Goal: Navigation & Orientation: Find specific page/section

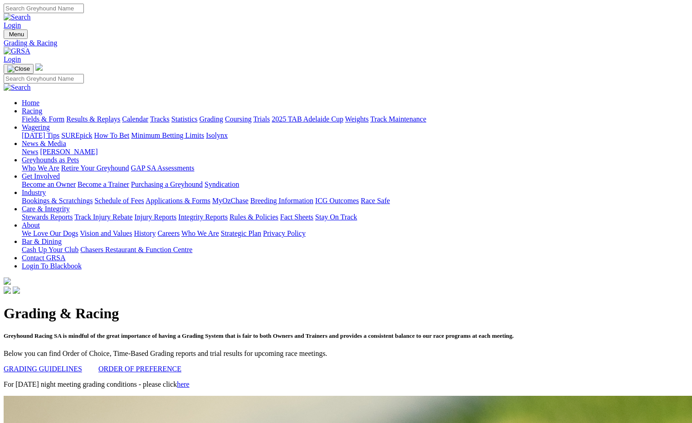
click at [223, 115] on link "Grading" at bounding box center [211, 119] width 24 height 8
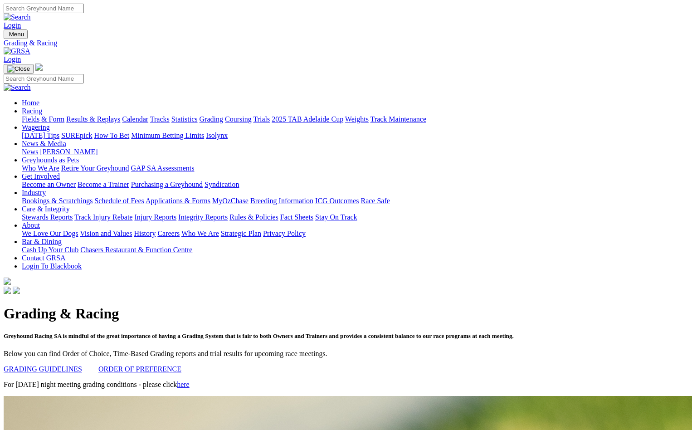
click at [42, 107] on link "Racing" at bounding box center [32, 111] width 20 height 8
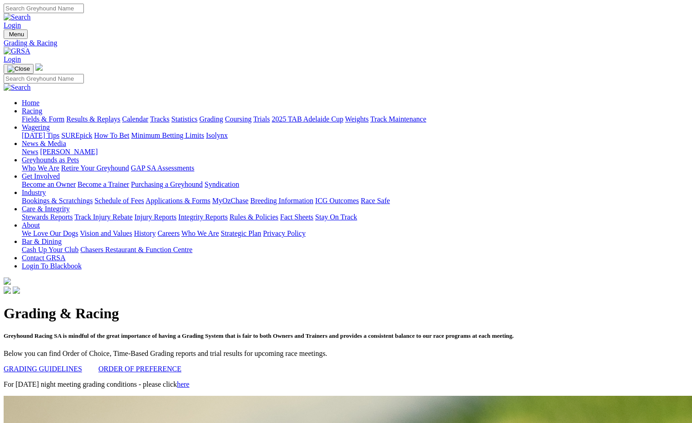
click at [30, 47] on img at bounding box center [17, 51] width 27 height 8
